Goal: Check status: Check status

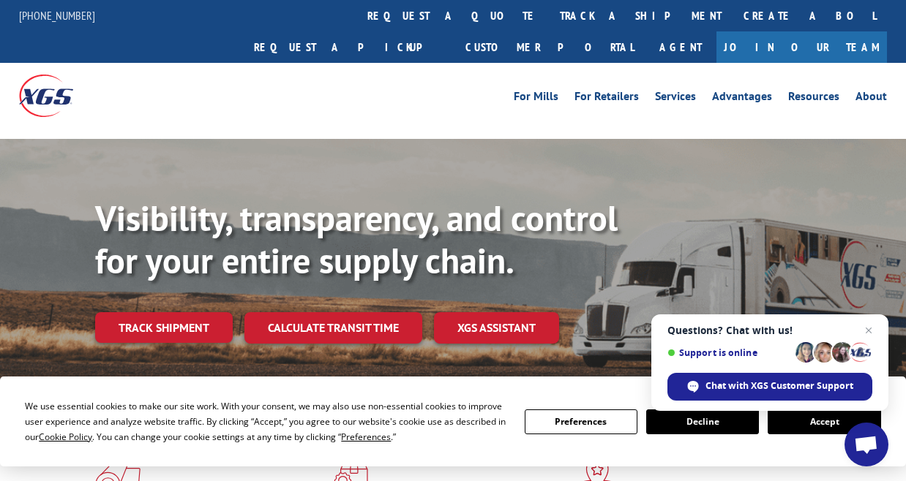
click at [867, 333] on span "Close chat" at bounding box center [869, 331] width 18 height 18
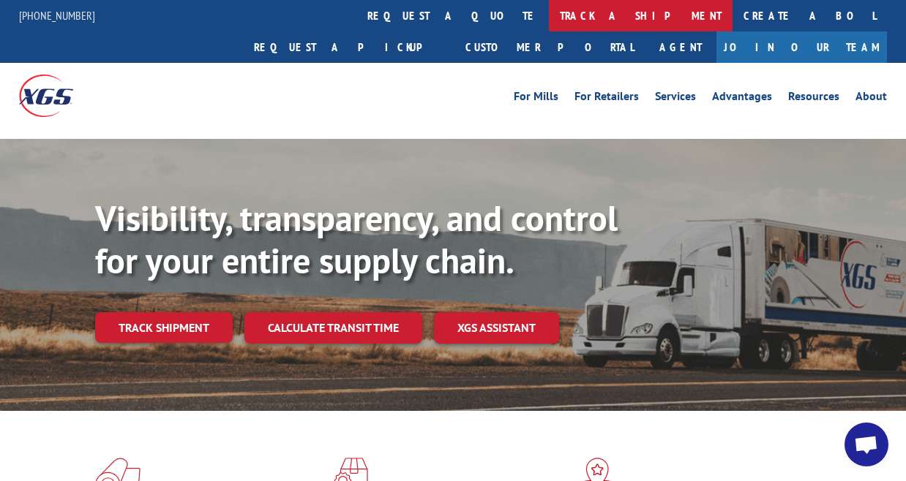
click at [549, 19] on link "track a shipment" at bounding box center [641, 15] width 184 height 31
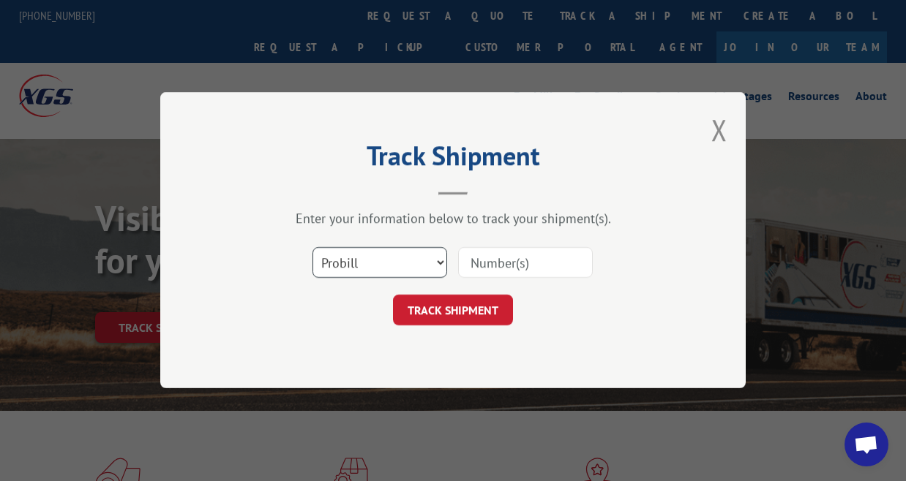
click at [438, 263] on select "Select category... Probill BOL PO" at bounding box center [379, 263] width 135 height 31
click at [312, 248] on select "Select category... Probill BOL PO" at bounding box center [379, 263] width 135 height 31
click at [507, 267] on input at bounding box center [525, 263] width 135 height 31
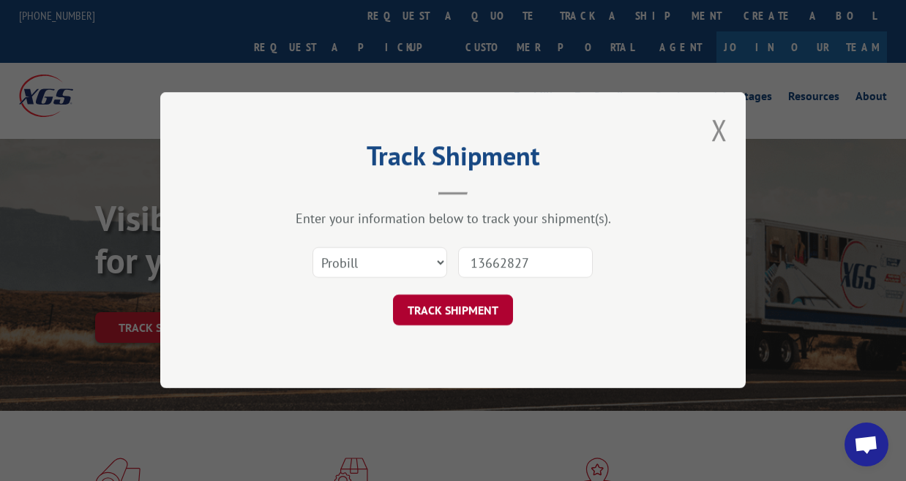
type input "13662827"
click at [432, 305] on button "TRACK SHIPMENT" at bounding box center [453, 311] width 120 height 31
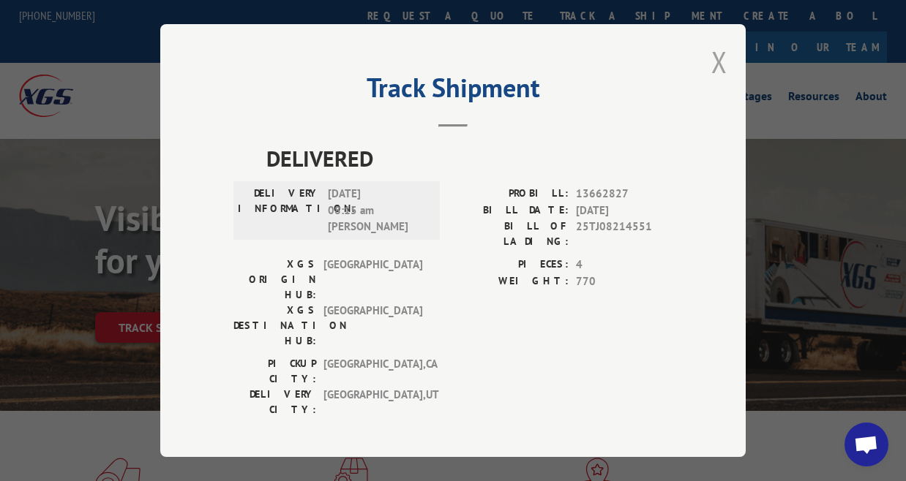
click at [723, 69] on button "Close modal" at bounding box center [719, 61] width 16 height 39
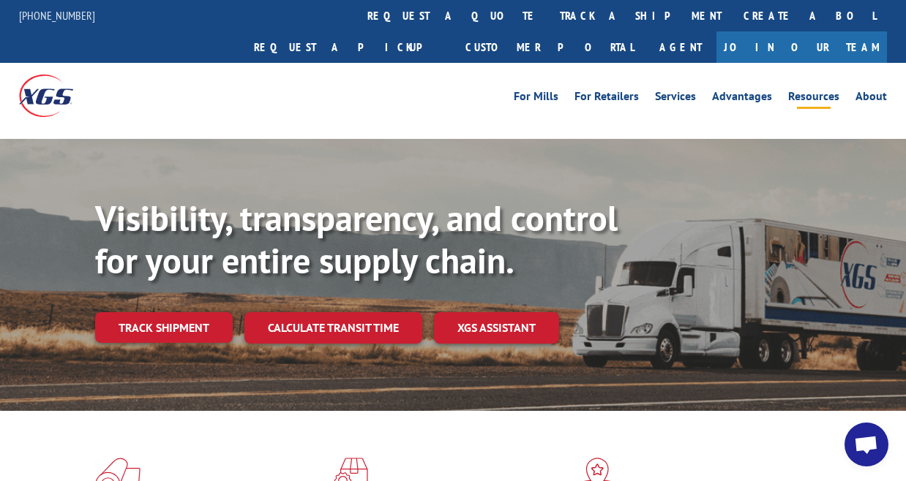
click at [816, 91] on link "Resources" at bounding box center [813, 99] width 51 height 16
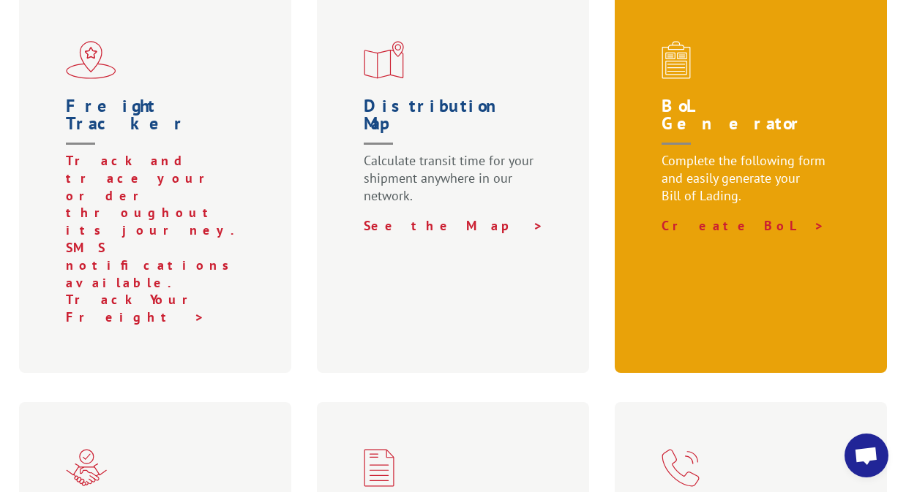
scroll to position [585, 0]
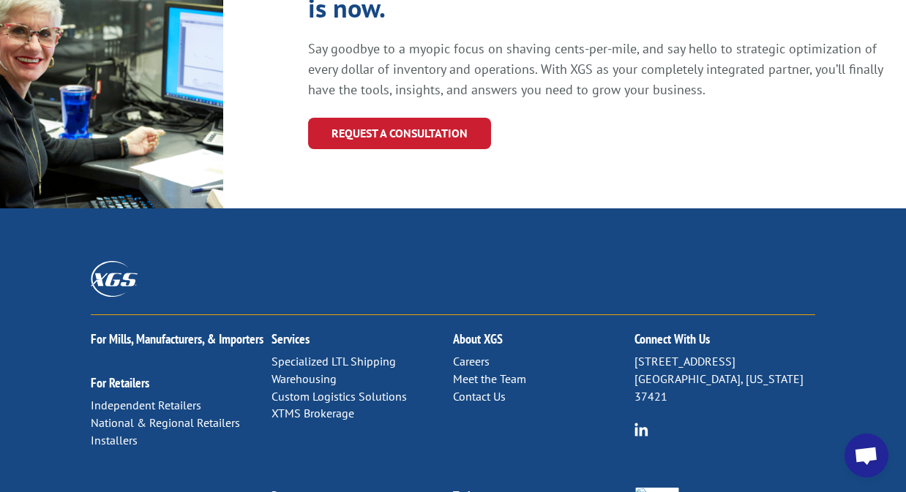
scroll to position [1747, 0]
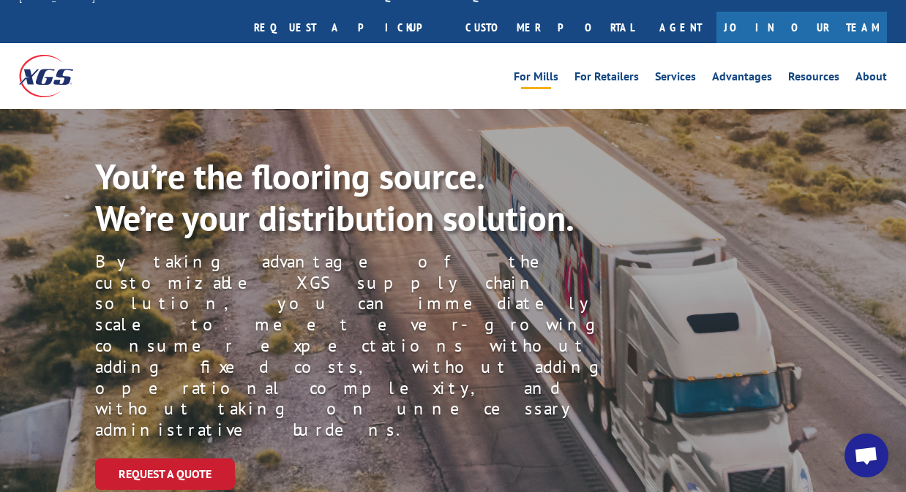
scroll to position [0, 0]
